Goal: Browse casually

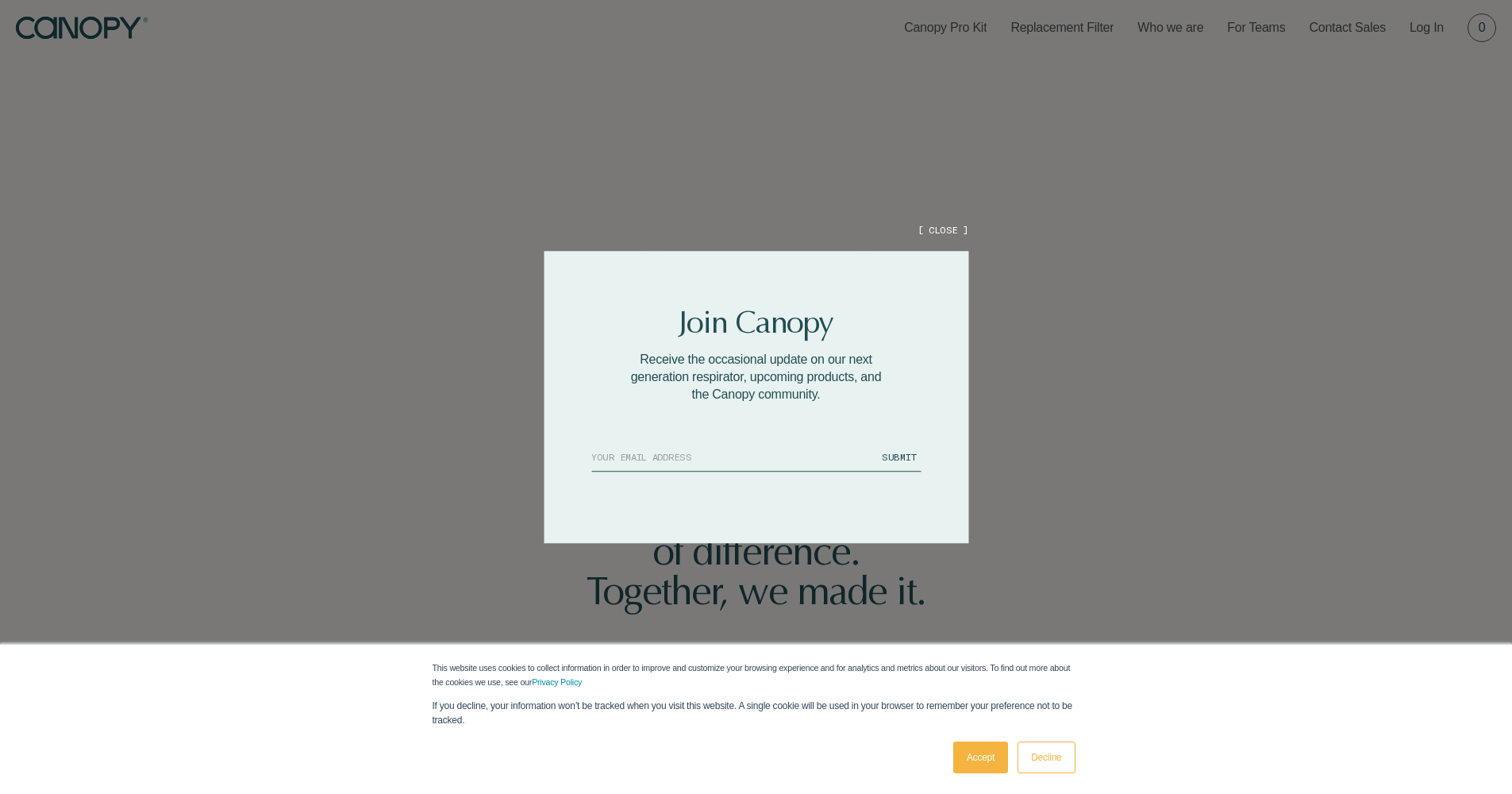
click at [939, 234] on button "[ CLOSE ]" at bounding box center [943, 230] width 51 height 13
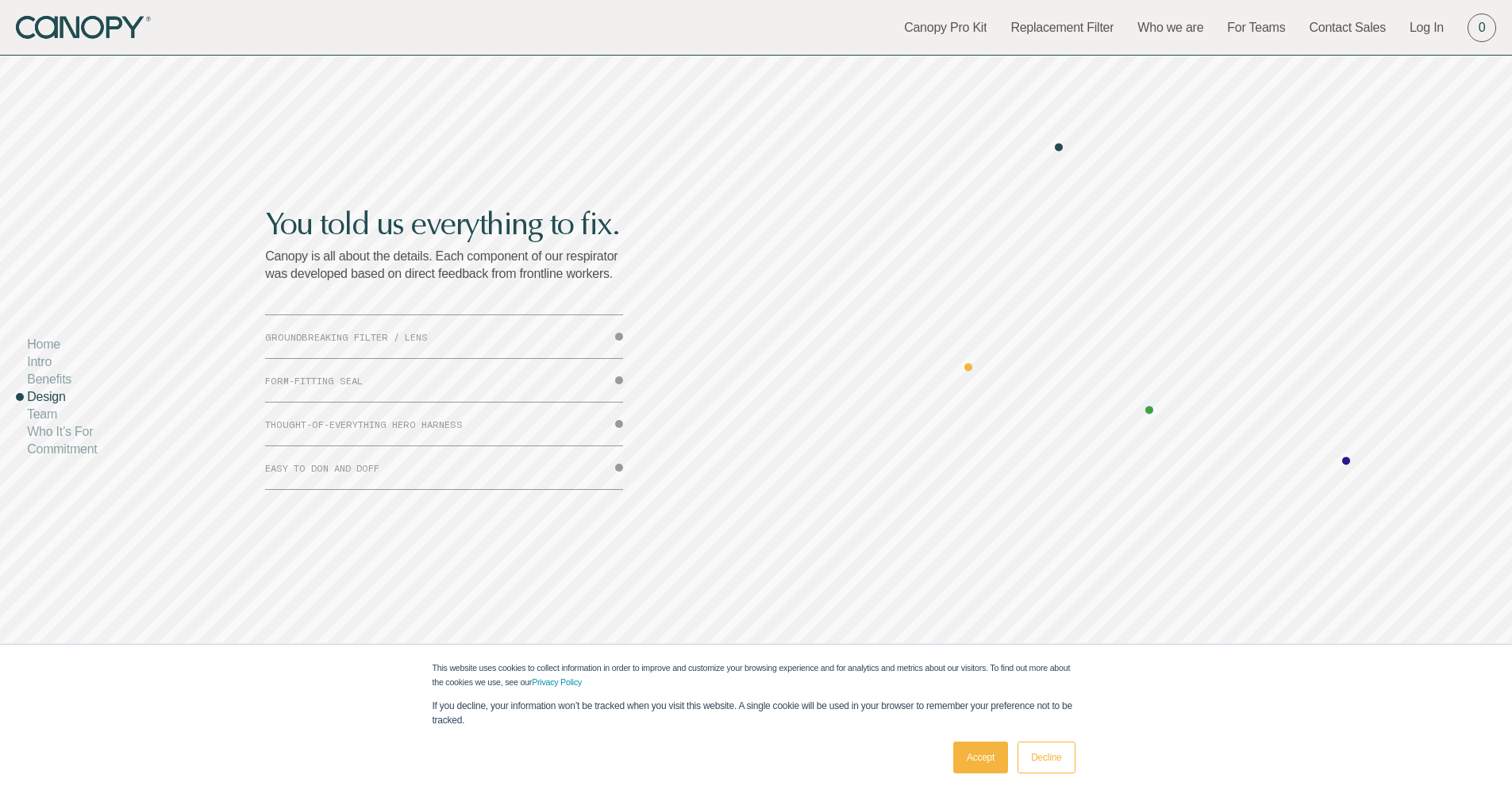
scroll to position [5354, 0]
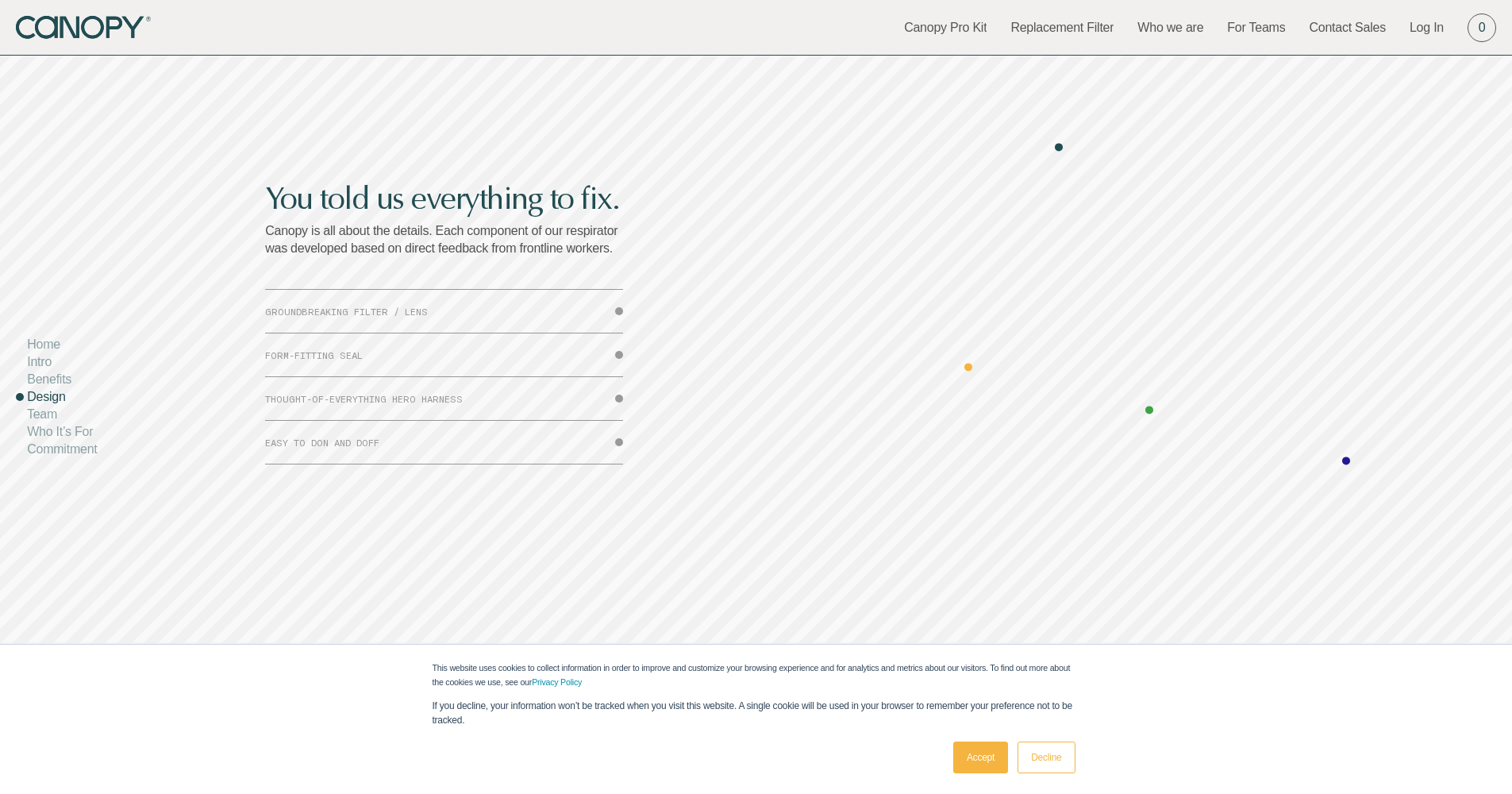
click at [333, 404] on button "THOUGHT-OF-EVERYTHING HERO HARNESS" at bounding box center [444, 399] width 358 height 43
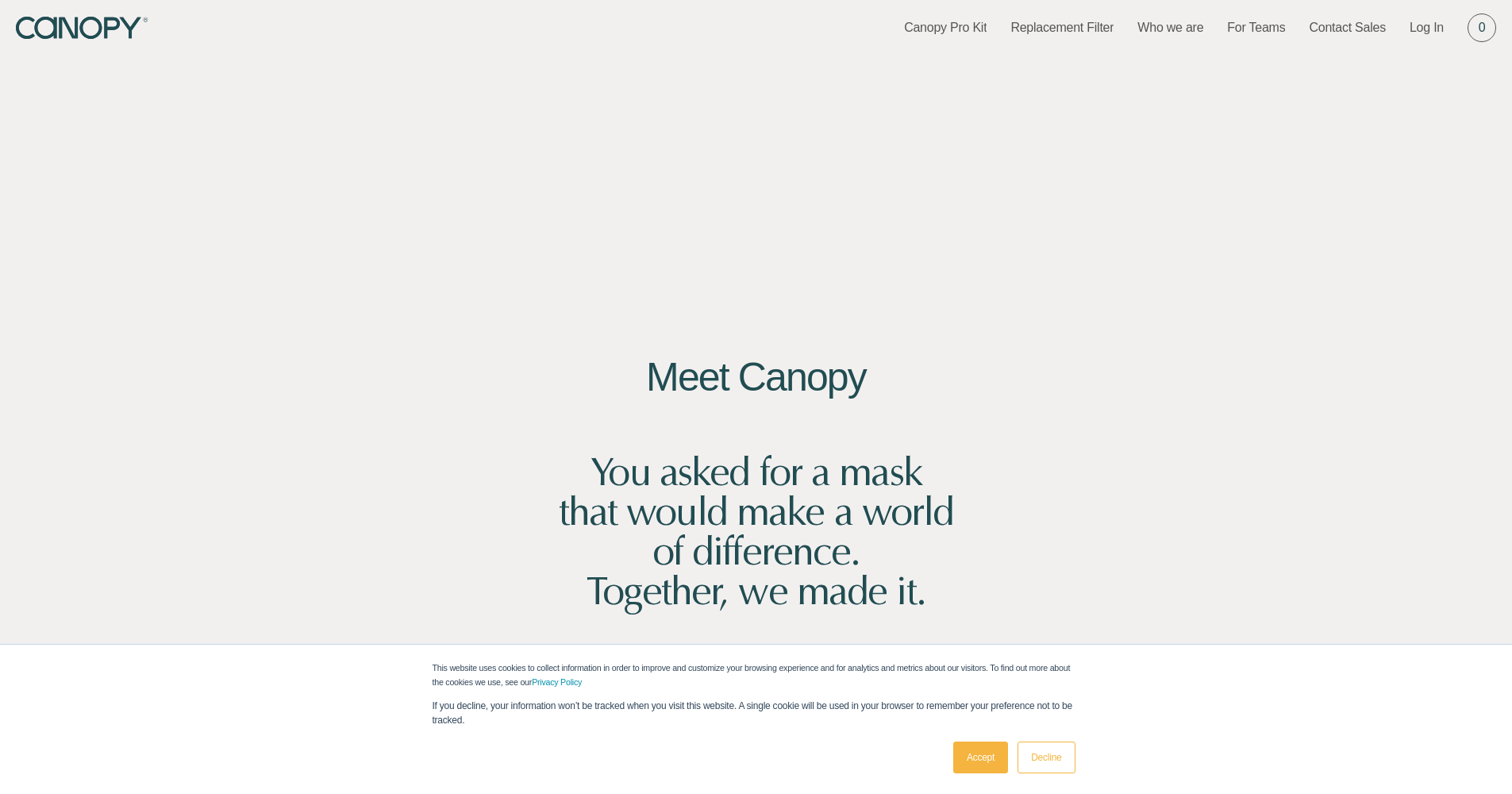
scroll to position [0, 0]
click at [1176, 28] on link "Who we are" at bounding box center [1170, 27] width 66 height 18
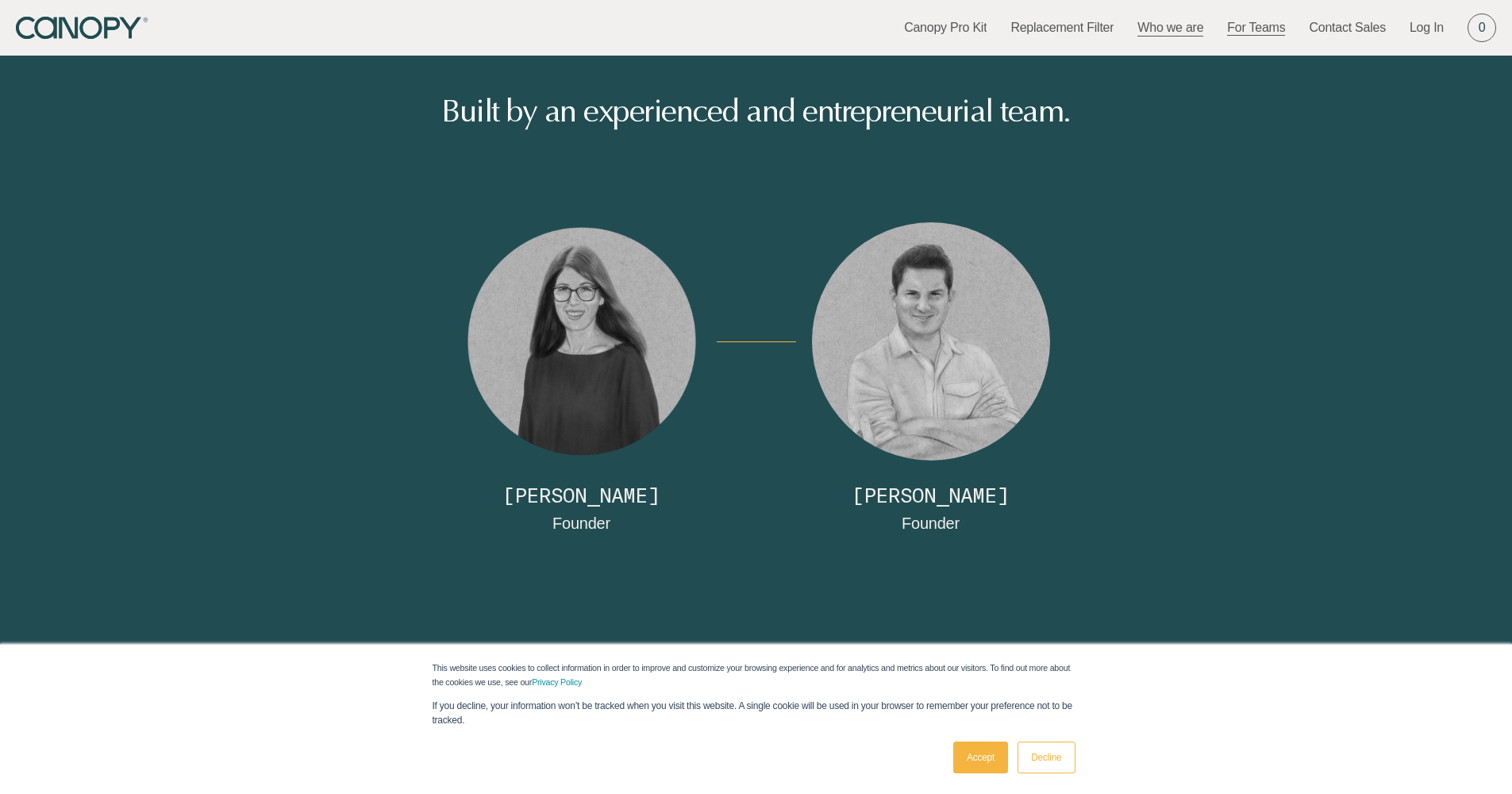
click at [1271, 26] on link "For Teams" at bounding box center [1256, 27] width 58 height 18
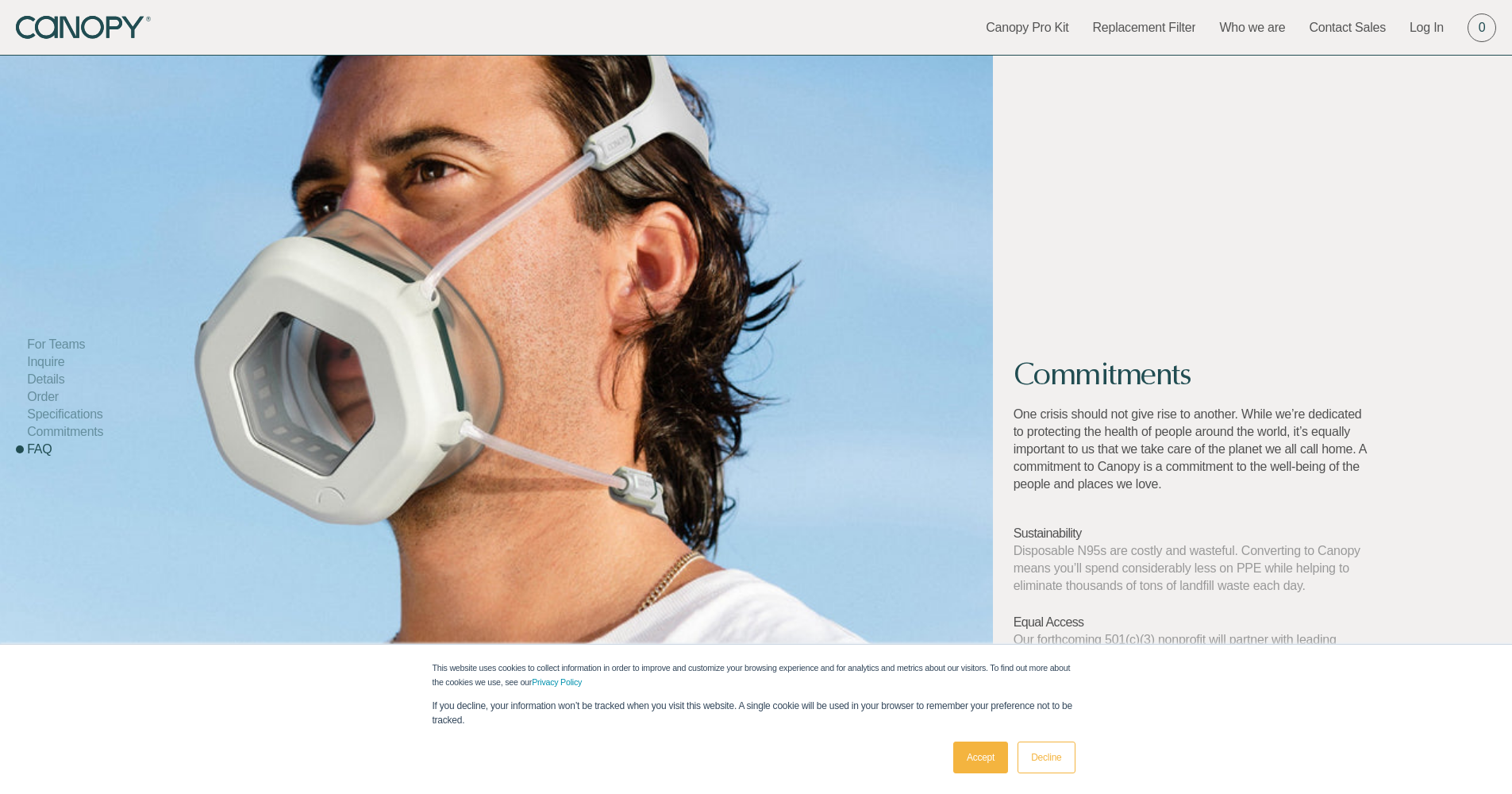
scroll to position [5087, 0]
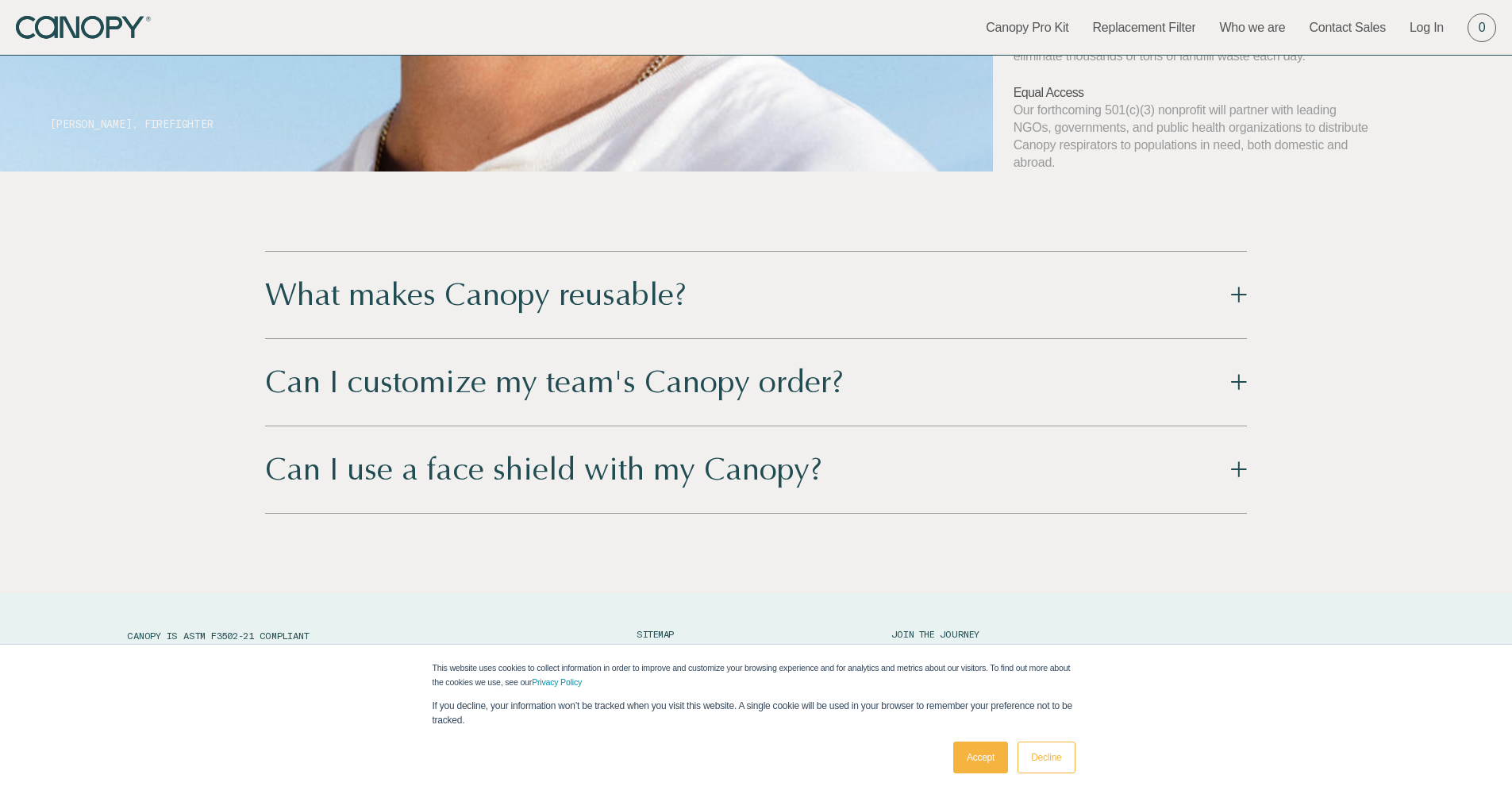
click at [1028, 380] on button "Can I customize my team's Canopy order?" at bounding box center [756, 382] width 982 height 87
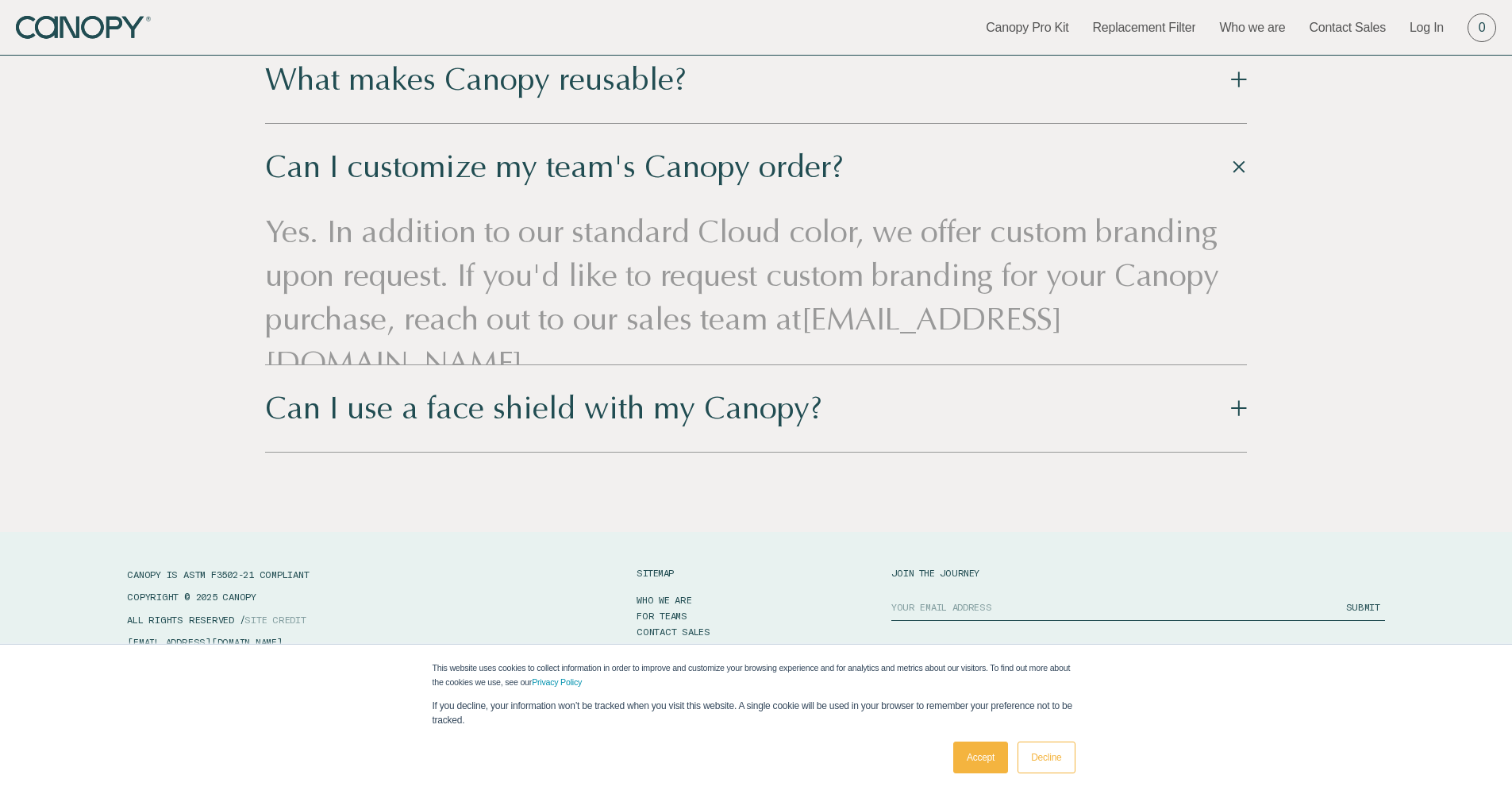
click at [884, 398] on button "Can I use a face shield with my Canopy?" at bounding box center [756, 408] width 982 height 87
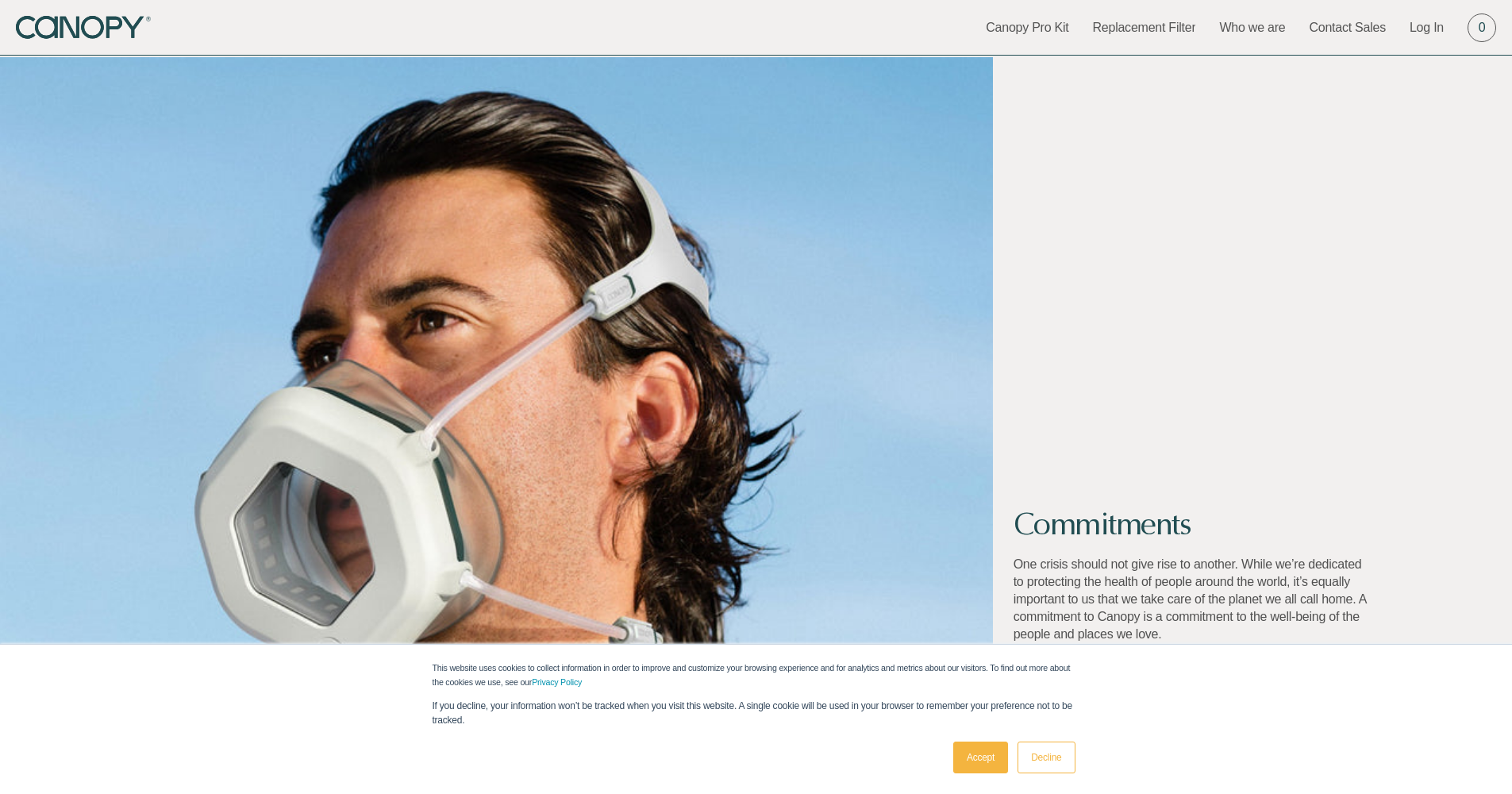
scroll to position [4092, 0]
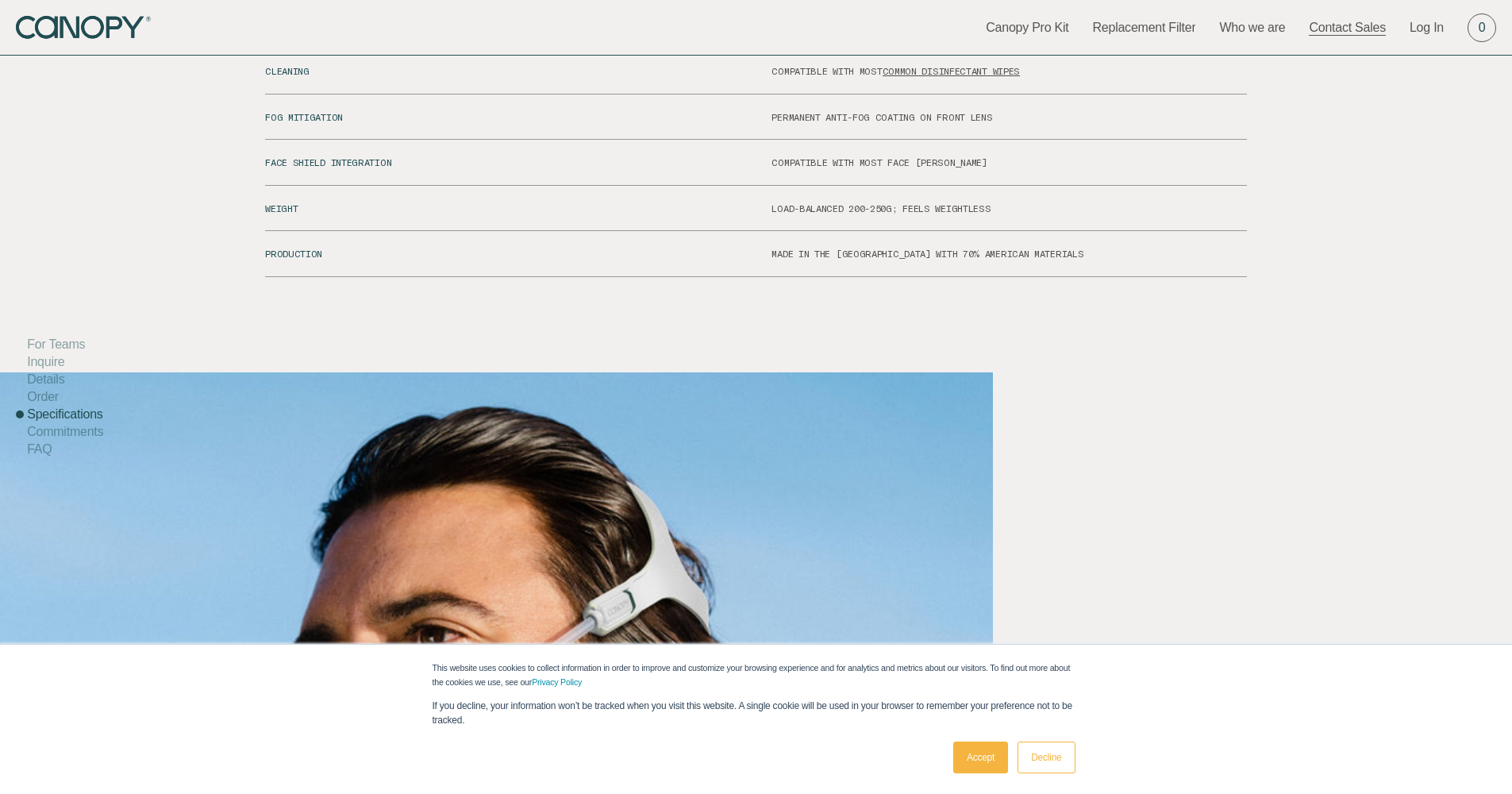
click at [1309, 33] on link "Contact Sales" at bounding box center [1347, 27] width 77 height 18
click at [1127, 31] on link "Replacement Filter" at bounding box center [1145, 27] width 103 height 18
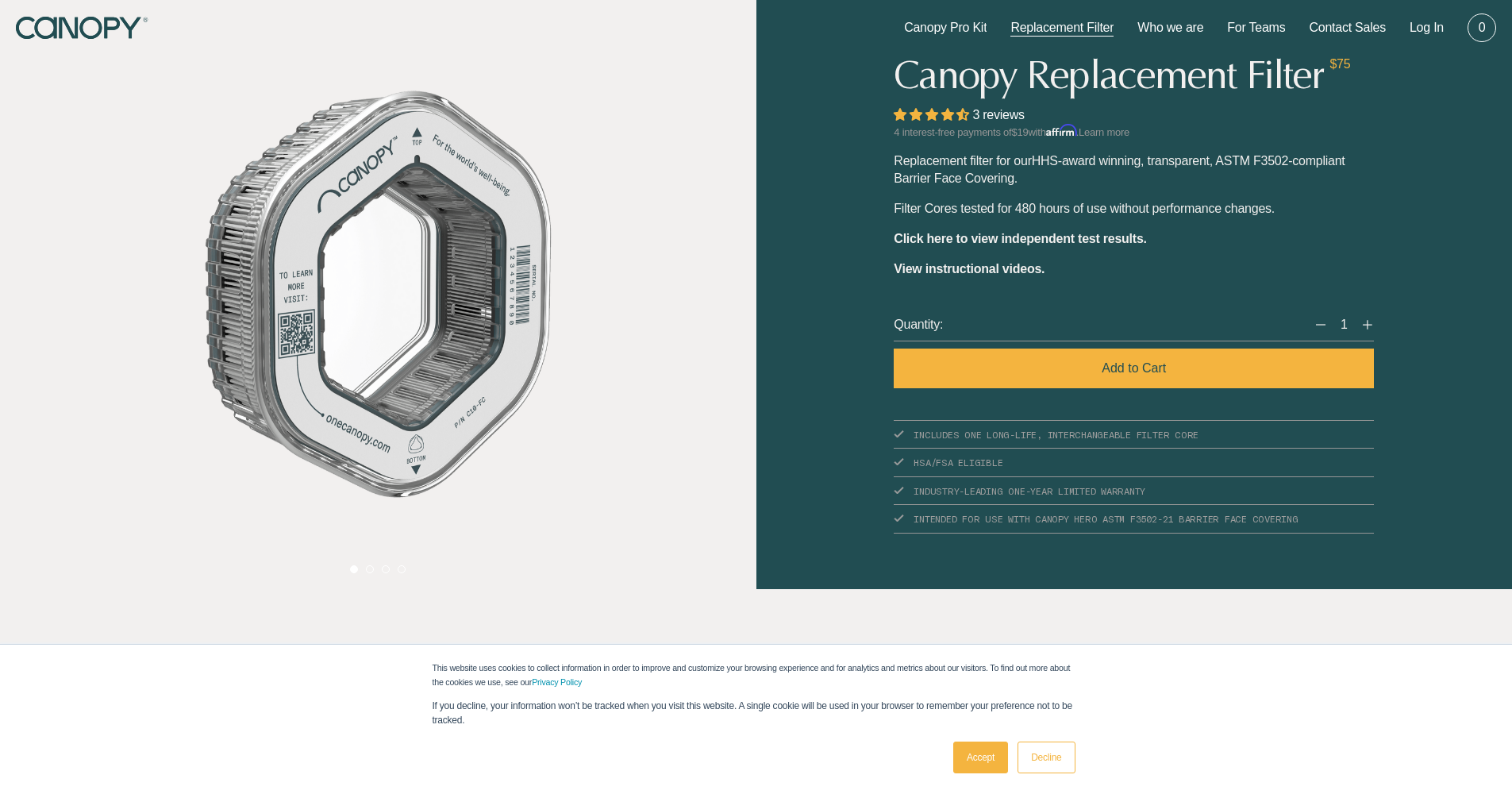
click at [93, 24] on icon "Canopy" at bounding box center [83, 28] width 135 height 23
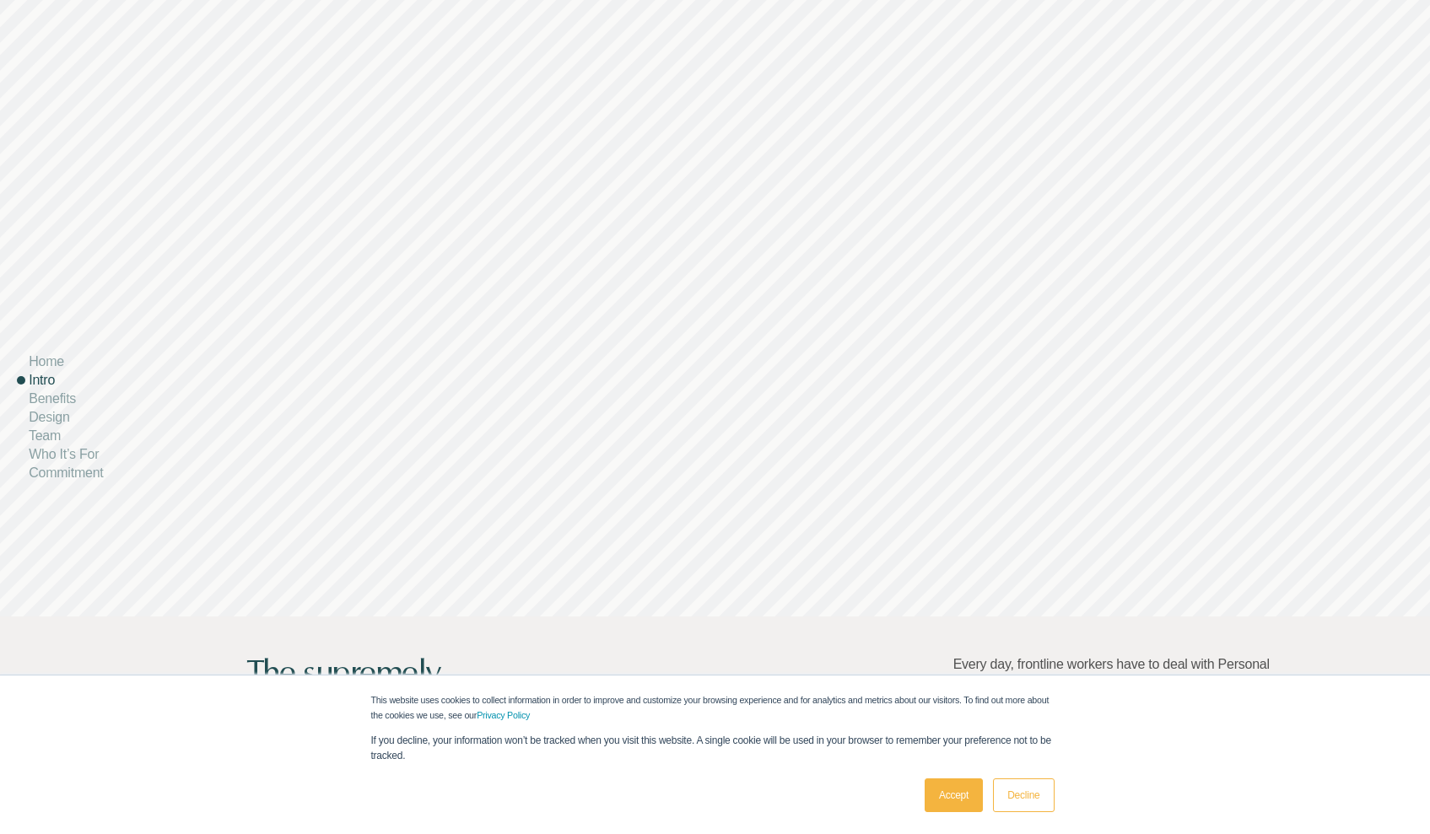
scroll to position [1502, 6]
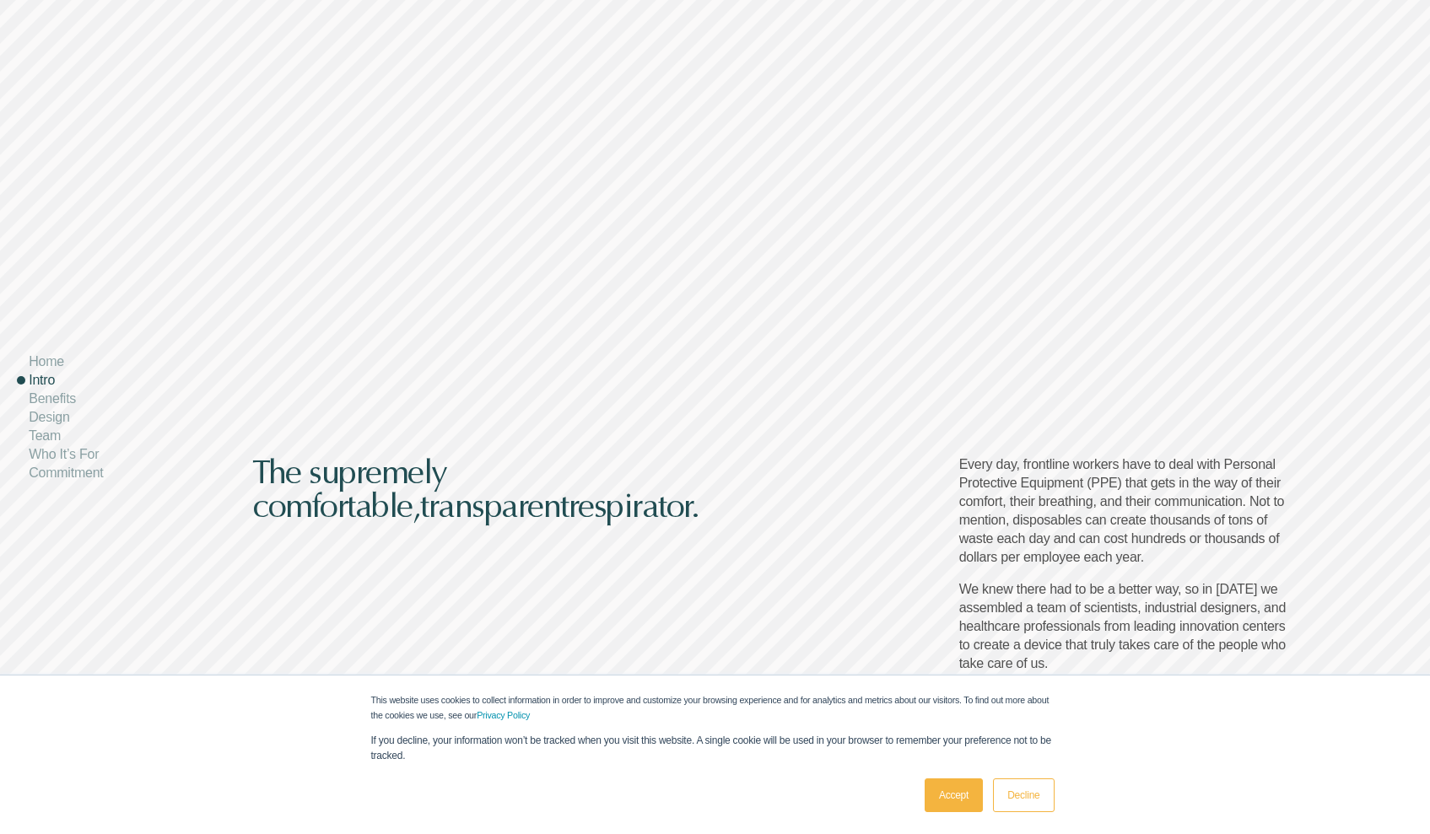
click at [965, 799] on link "Accept" at bounding box center [954, 796] width 58 height 34
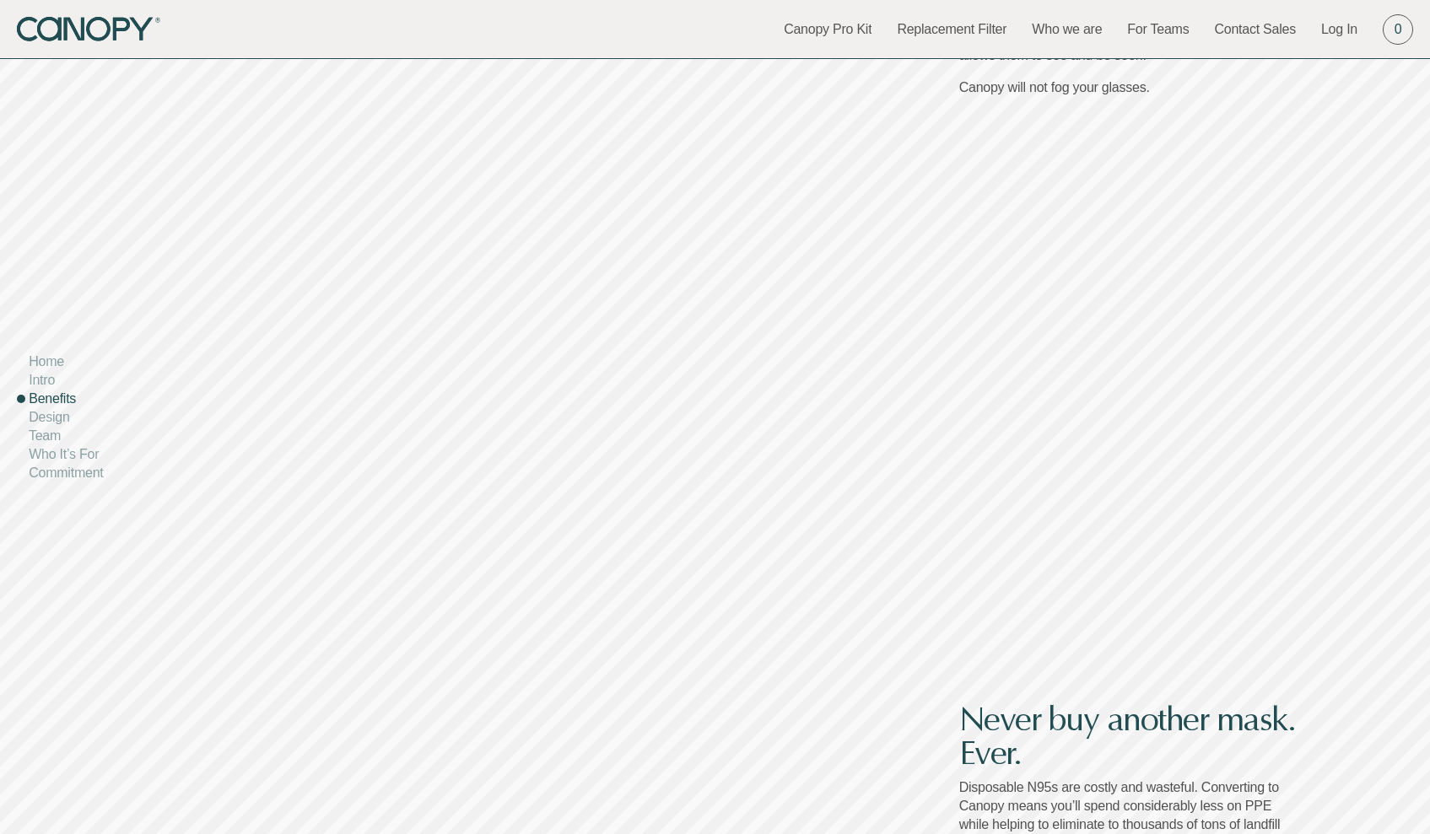
scroll to position [4205, 6]
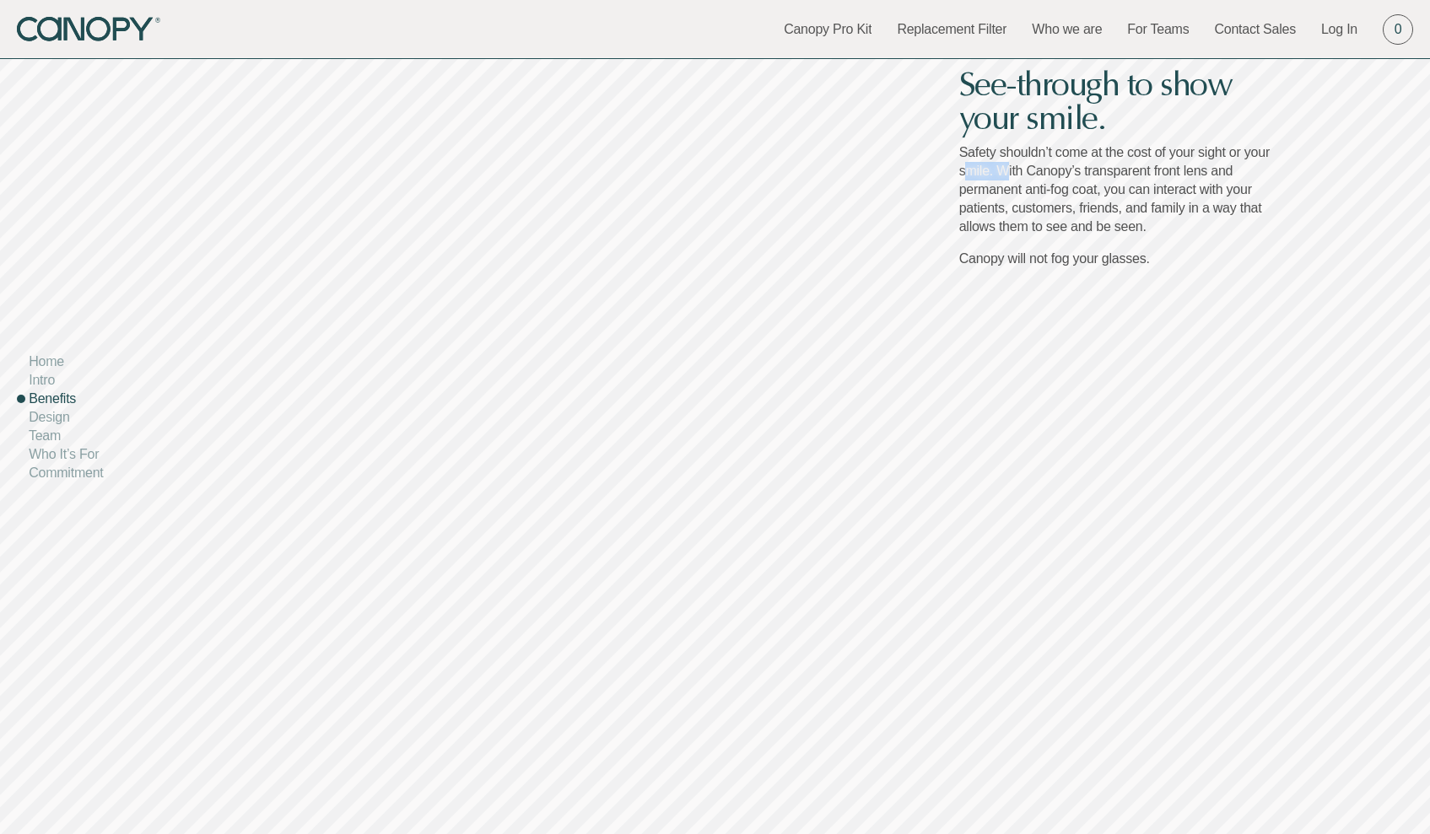
drag, startPoint x: 1000, startPoint y: 170, endPoint x: 957, endPoint y: 170, distance: 43.0
click at [959, 170] on p "Safety shouldn’t come at the cost of your sight or your smile. With Canopy’s tr…" at bounding box center [1127, 189] width 337 height 93
click at [851, 186] on div "See-through to show your smile. Safety shouldn’t come at the cost of your sight…" at bounding box center [715, 175] width 1430 height 834
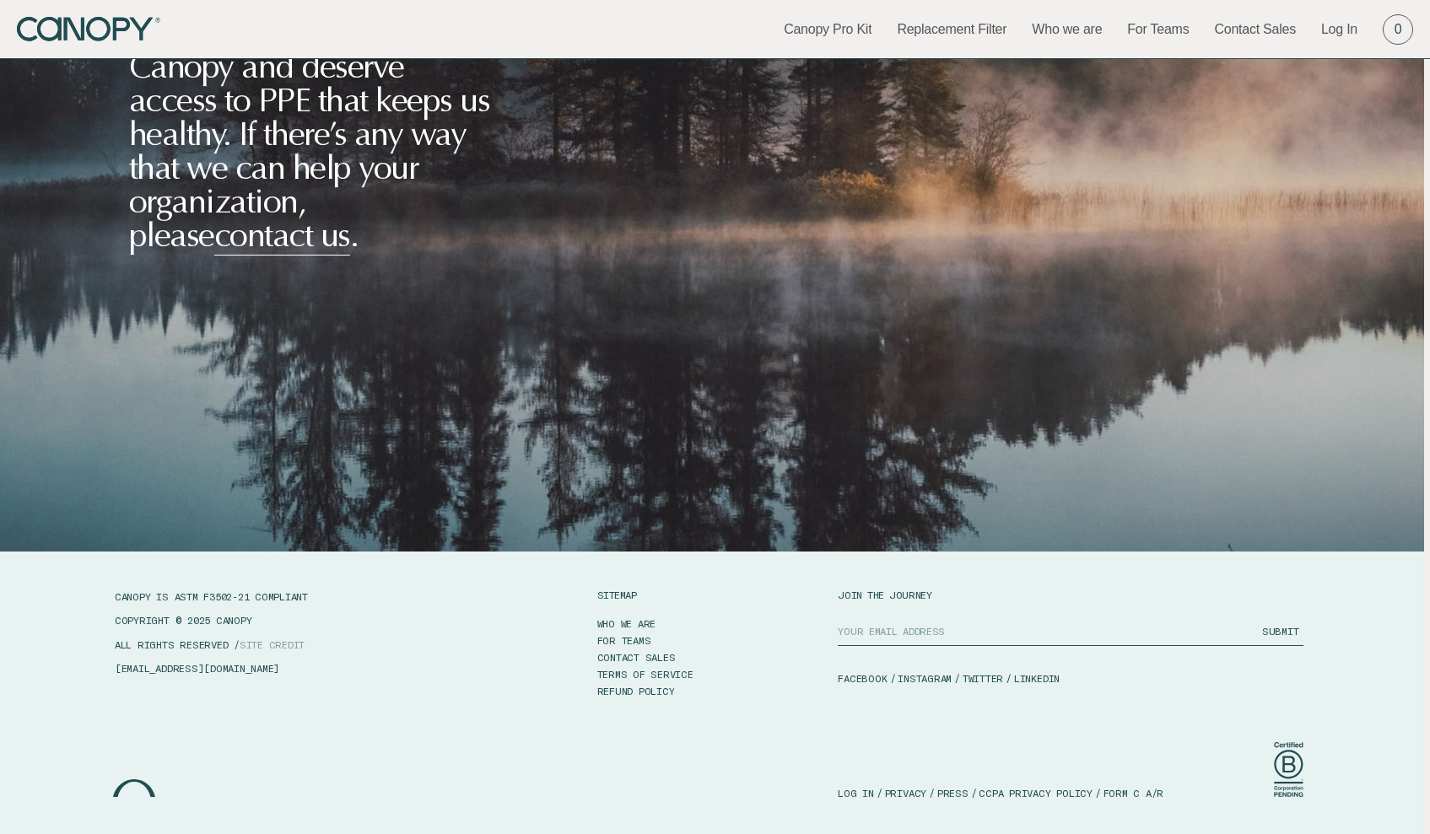
scroll to position [11217, 6]
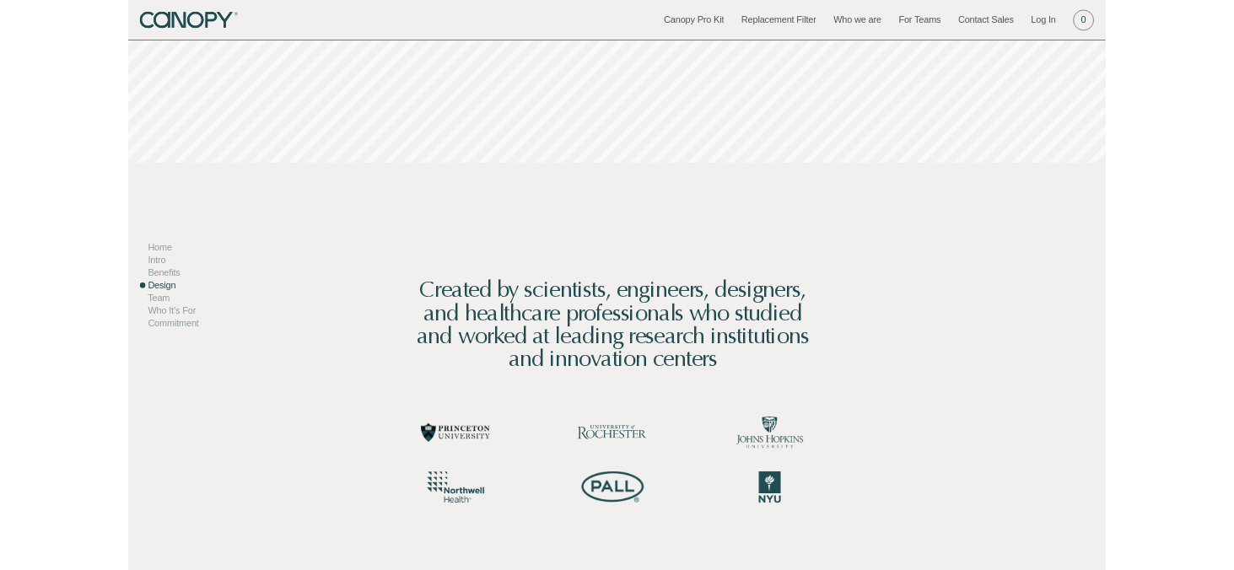
scroll to position [6222, 6]
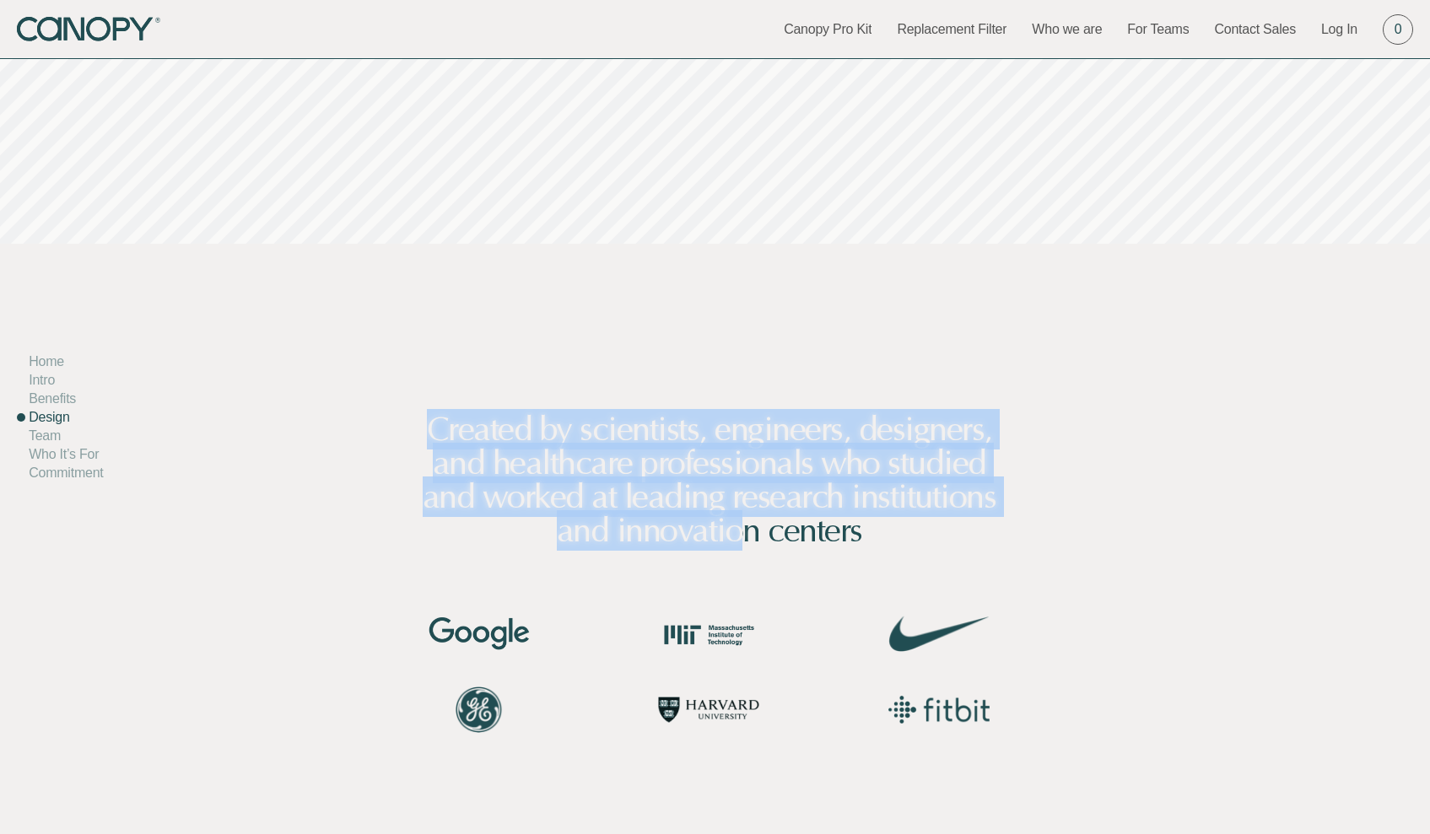
drag, startPoint x: 420, startPoint y: 423, endPoint x: 745, endPoint y: 513, distance: 336.9
click at [745, 513] on h2 "Created by scientists, engineers, designers, and healthcare professionals who s…" at bounding box center [709, 480] width 582 height 135
click at [743, 513] on h2 "Created by scientists, engineers, designers, and healthcare professionals who s…" at bounding box center [709, 480] width 582 height 135
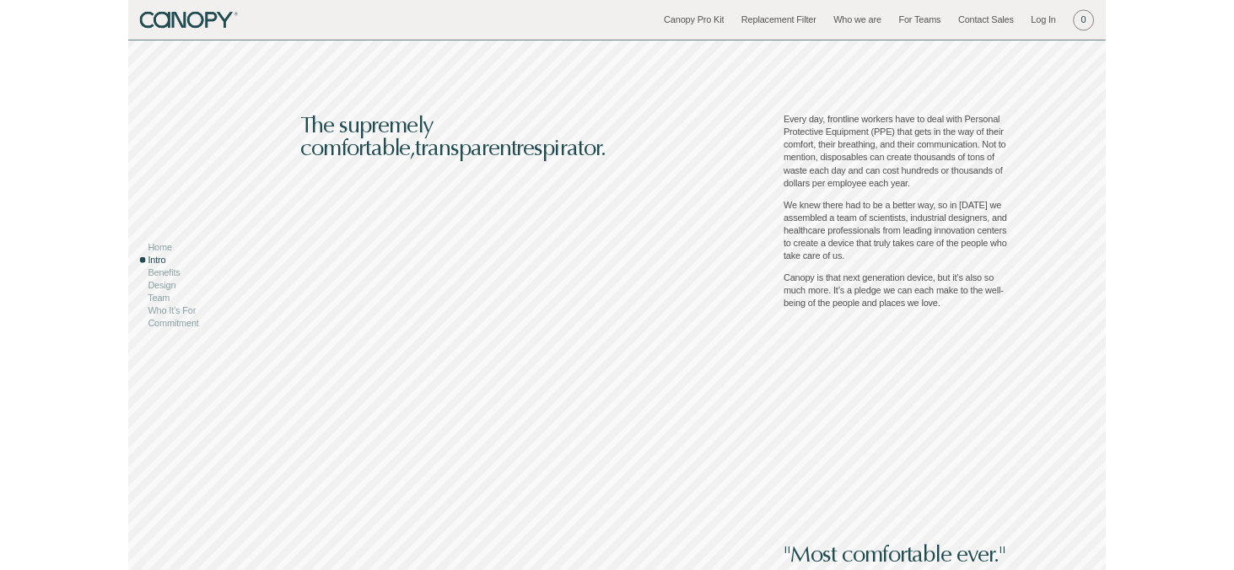
scroll to position [1792, 8]
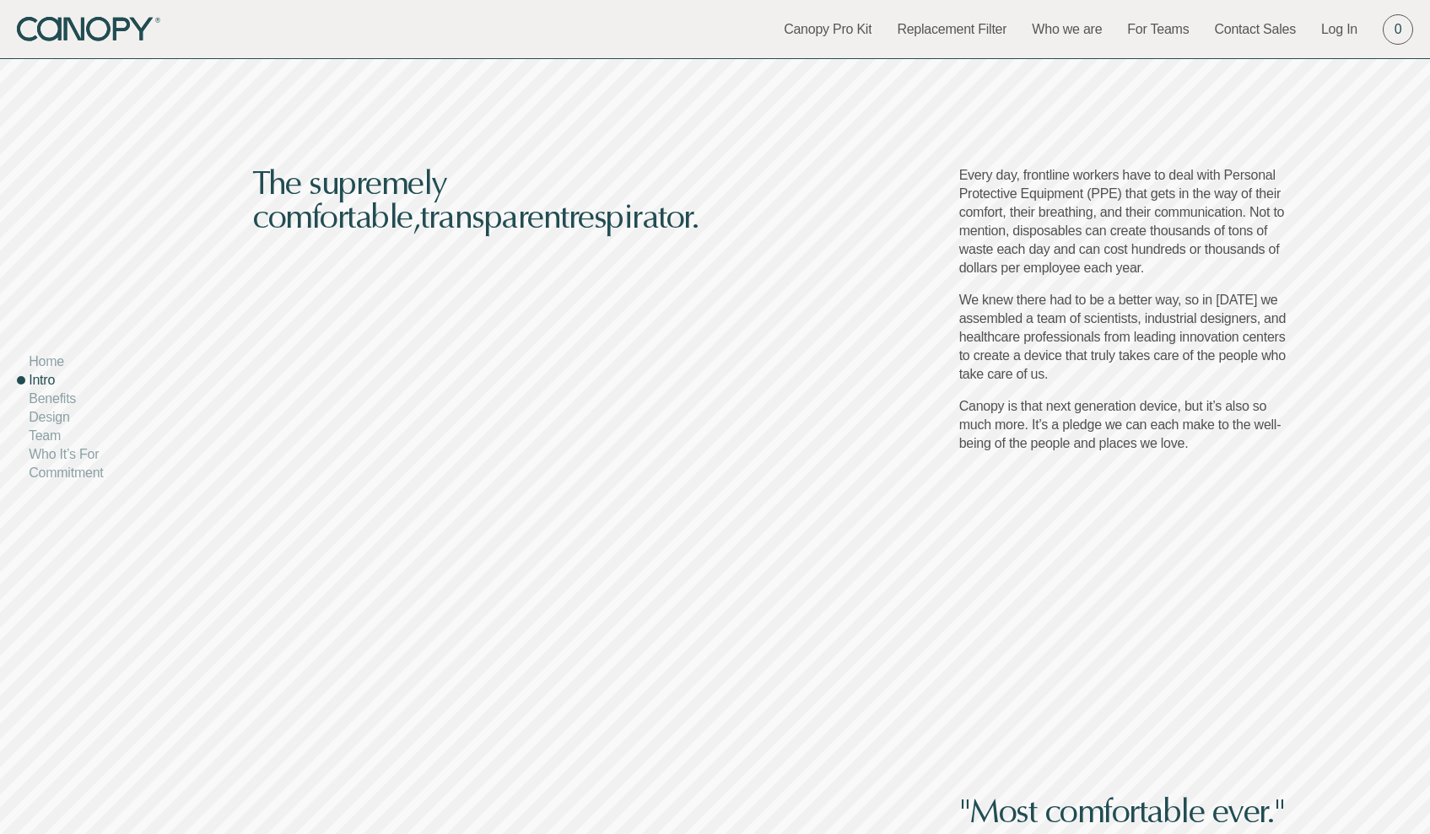
click at [301, 251] on h2 "The supremely comfortable, transparent respirator." at bounding box center [420, 334] width 337 height 337
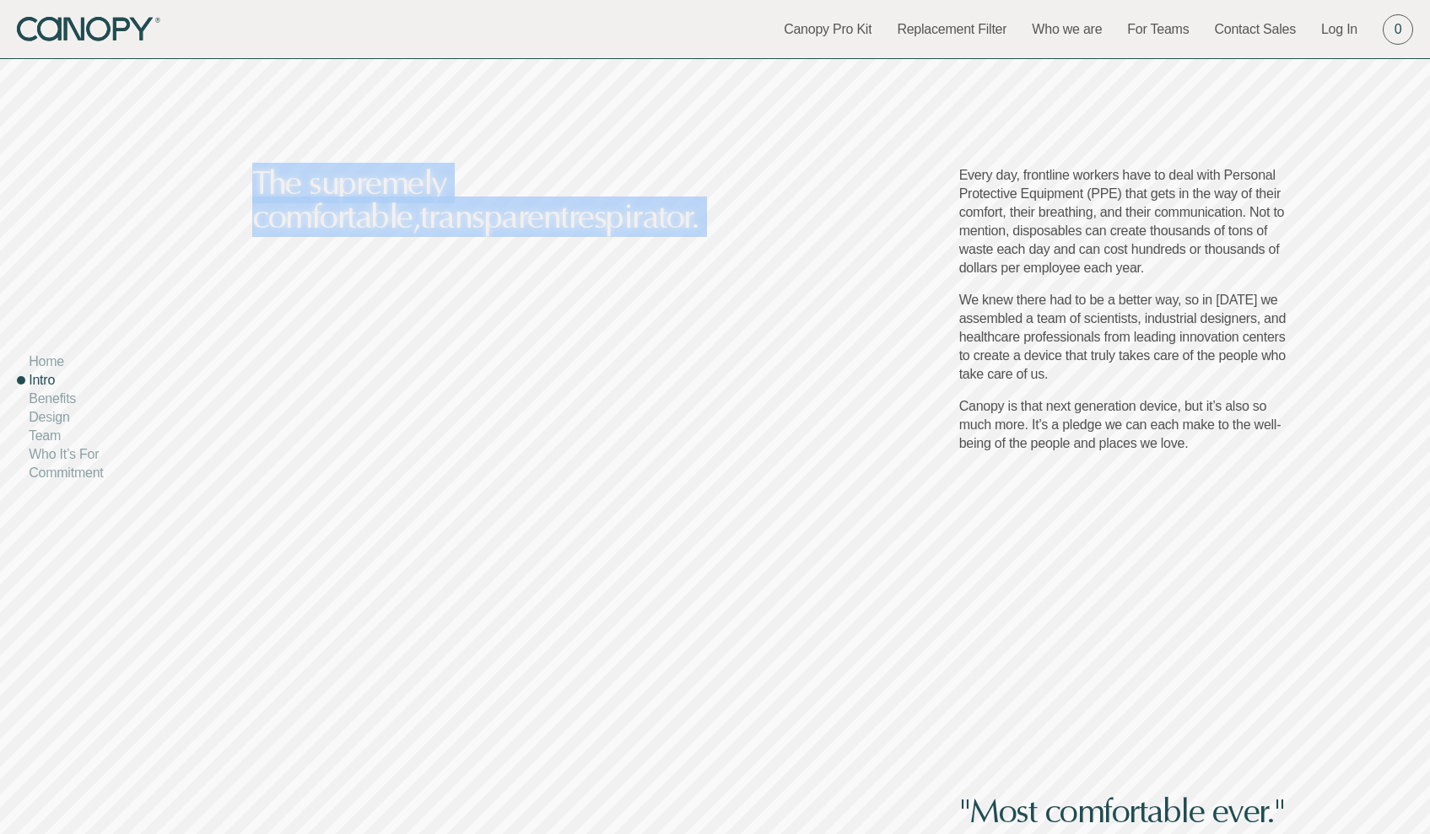
click at [301, 251] on h2 "The supremely comfortable, transparent respirator." at bounding box center [420, 334] width 337 height 337
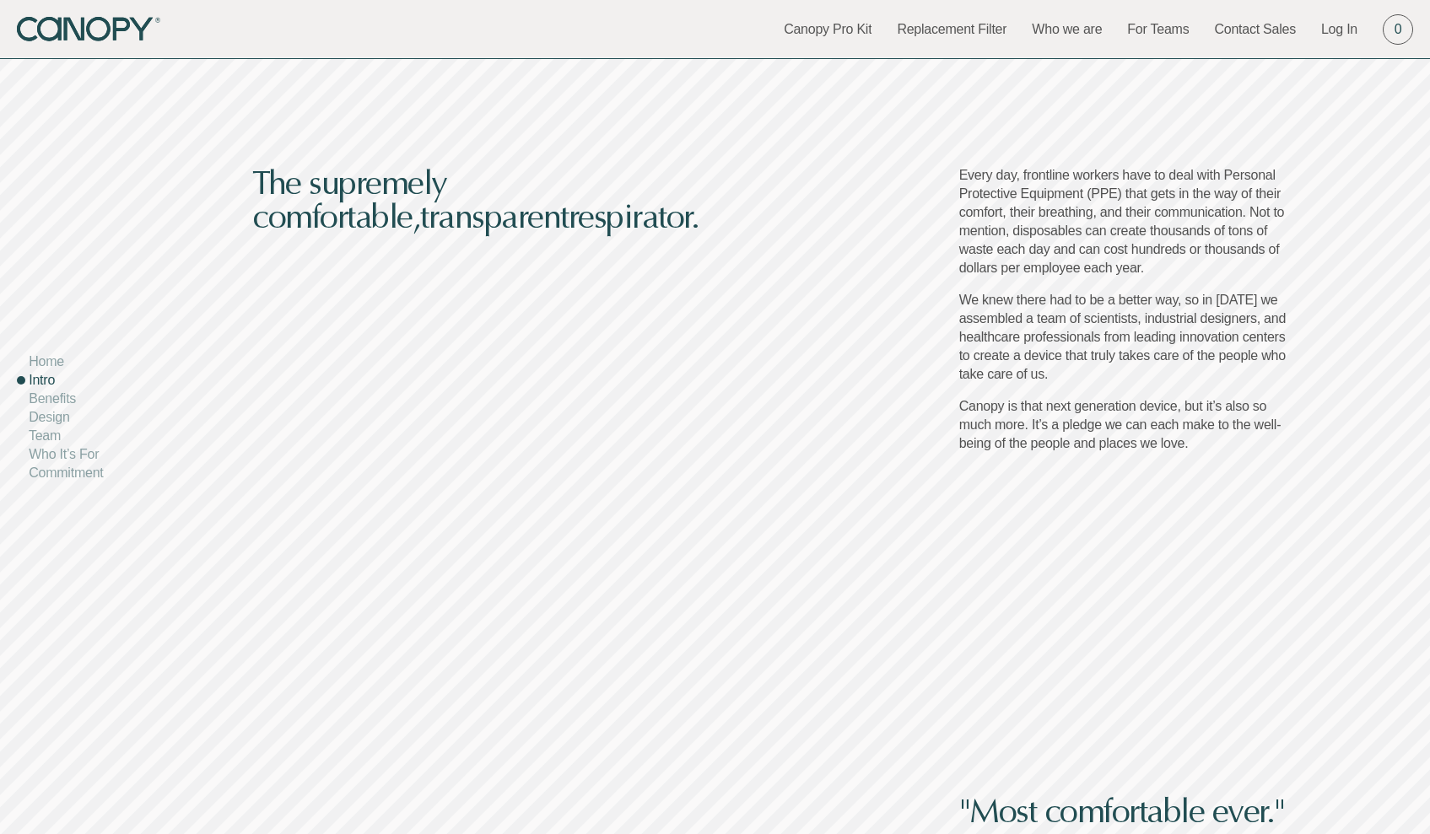
drag, startPoint x: 347, startPoint y: 211, endPoint x: 535, endPoint y: 1, distance: 282.0
click at [272, 166] on h2 "The supremely comfortable, transparent respirator." at bounding box center [420, 334] width 337 height 337
